Goal: Task Accomplishment & Management: Use online tool/utility

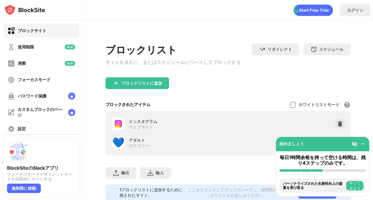
click at [157, 83] on font "ブロックリストに追加" at bounding box center [141, 82] width 41 height 5
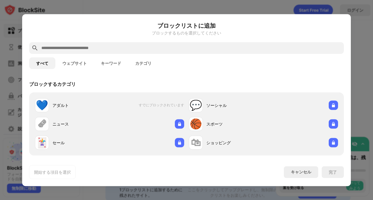
click at [170, 48] on input "text" at bounding box center [191, 47] width 301 height 7
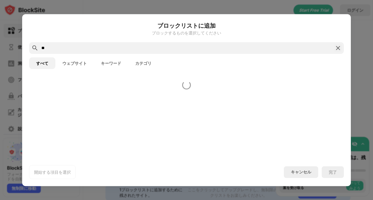
type input "*"
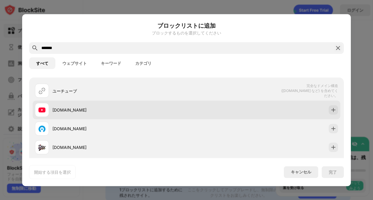
scroll to position [17, 0]
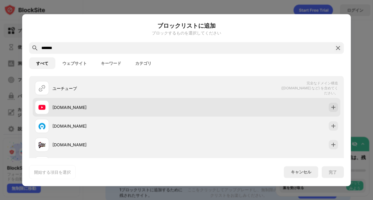
type input "*******"
click at [334, 104] on div "[DOMAIN_NAME]" at bounding box center [187, 107] width 308 height 19
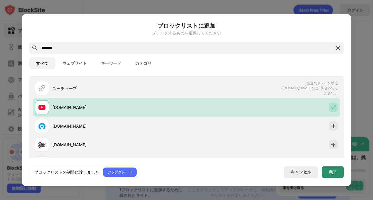
click at [333, 170] on font "完了" at bounding box center [333, 171] width 8 height 5
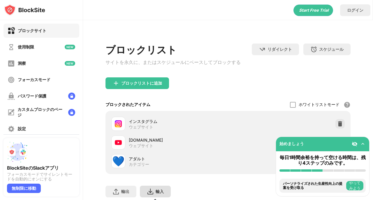
scroll to position [42, 0]
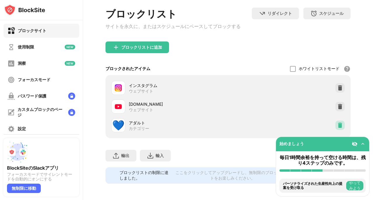
click at [337, 122] on img at bounding box center [340, 125] width 6 height 6
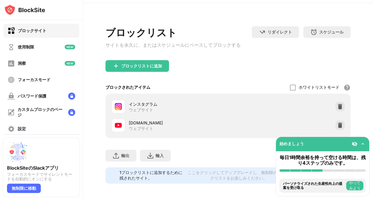
scroll to position [0, 0]
